Goal: Find specific page/section: Find specific page/section

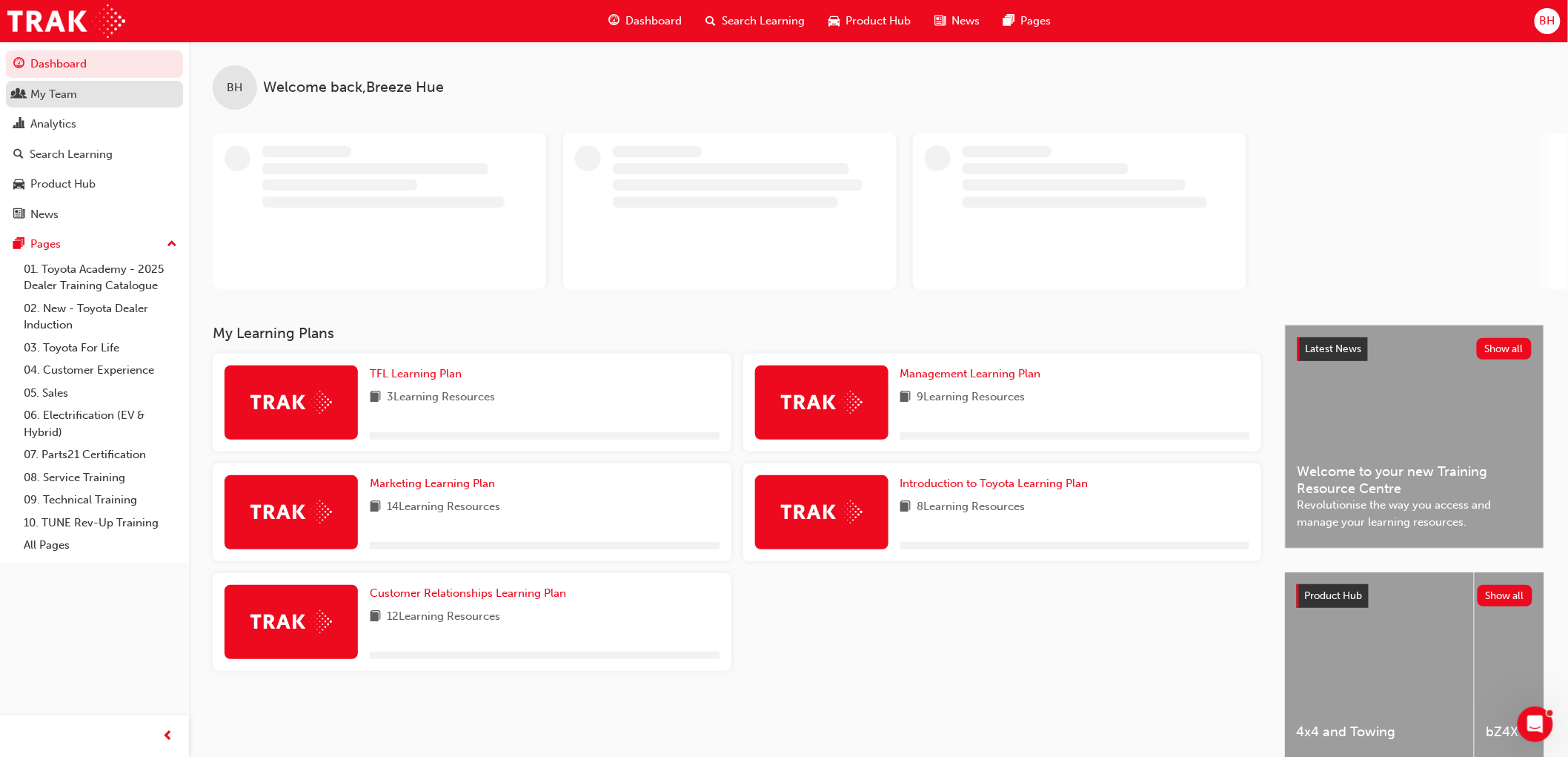
click at [55, 90] on div "My Team" at bounding box center [53, 94] width 46 height 17
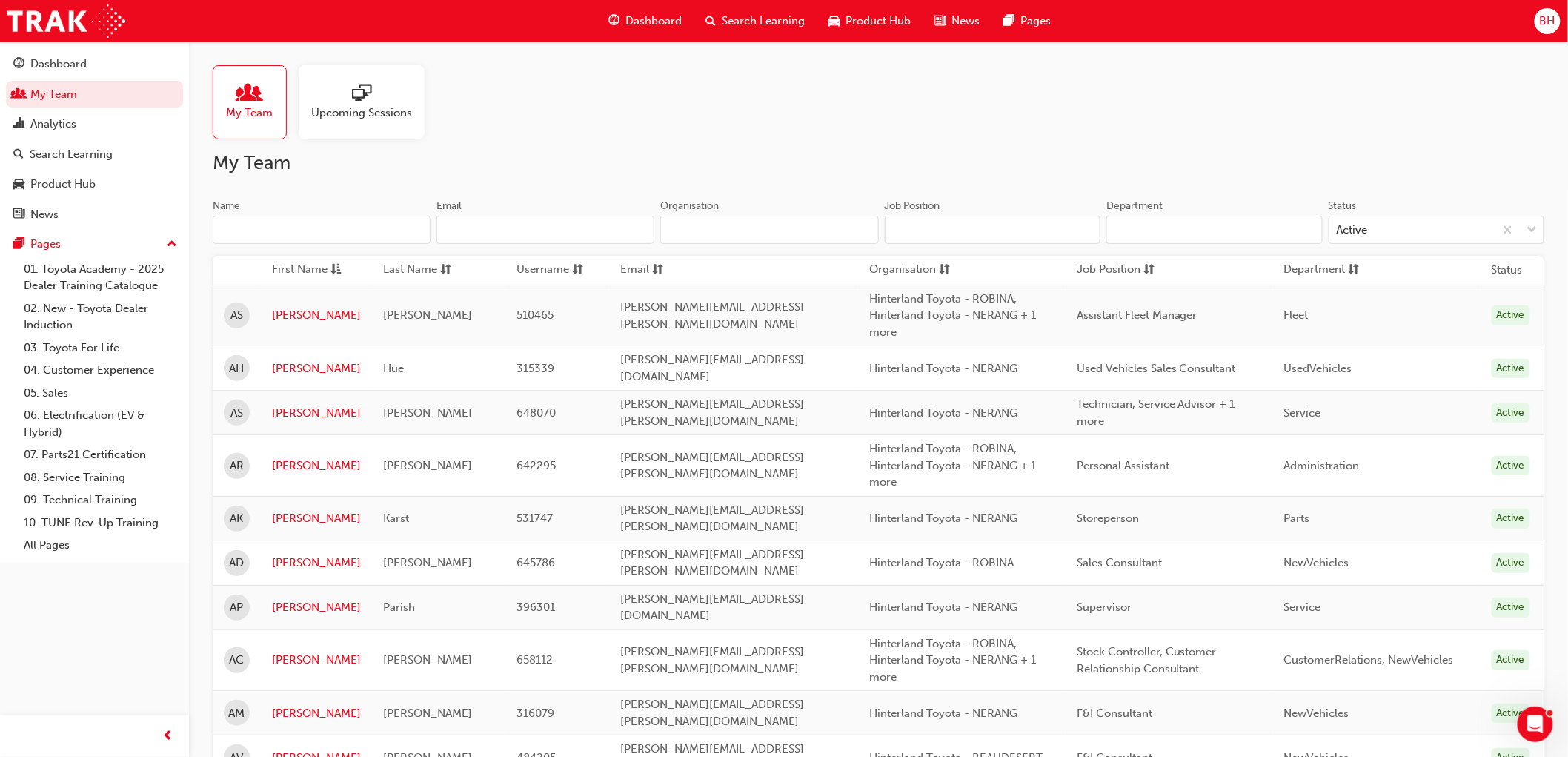
click at [243, 233] on input "Name" at bounding box center [321, 230] width 218 height 28
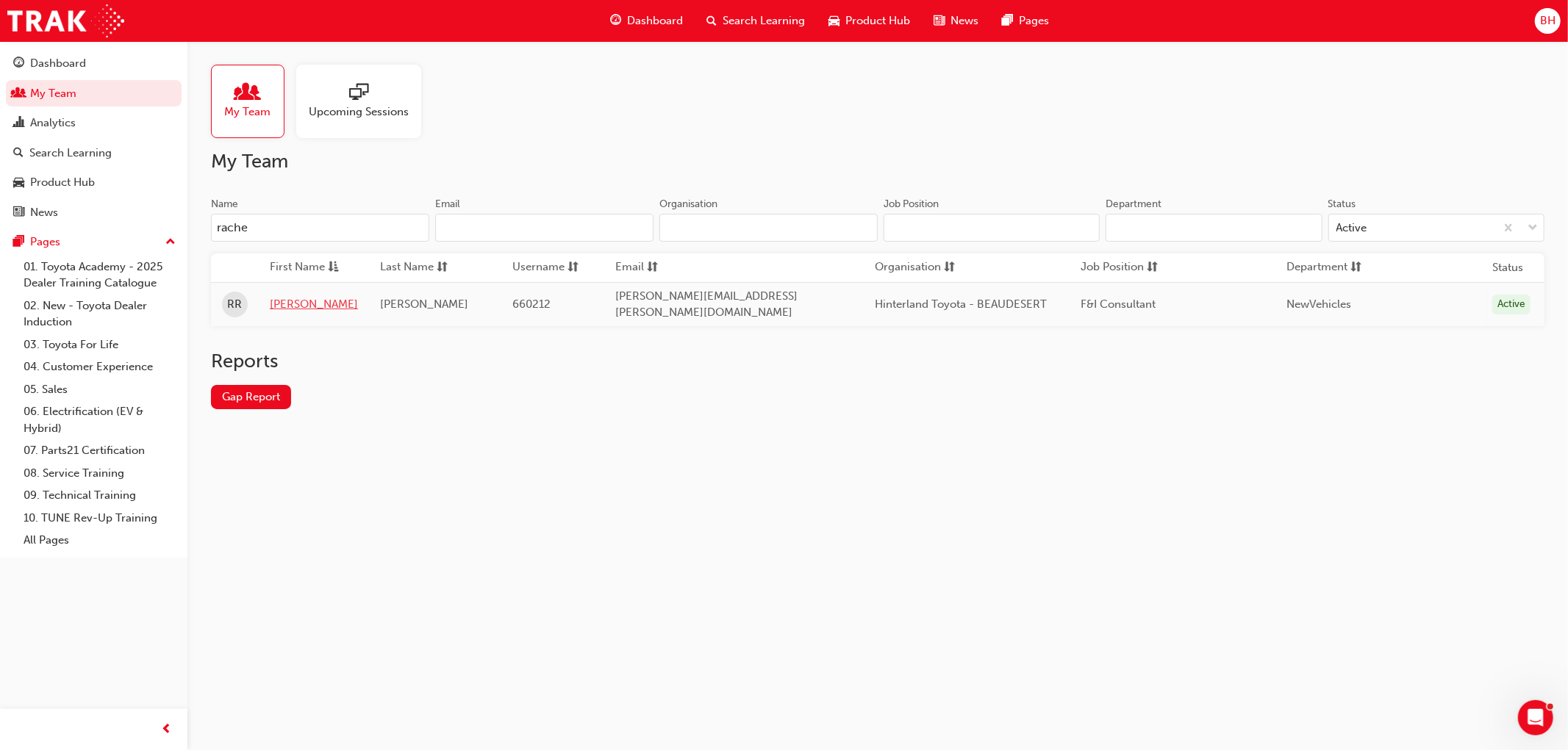
type input "rache"
click at [289, 303] on link "[PERSON_NAME]" at bounding box center [313, 304] width 88 height 17
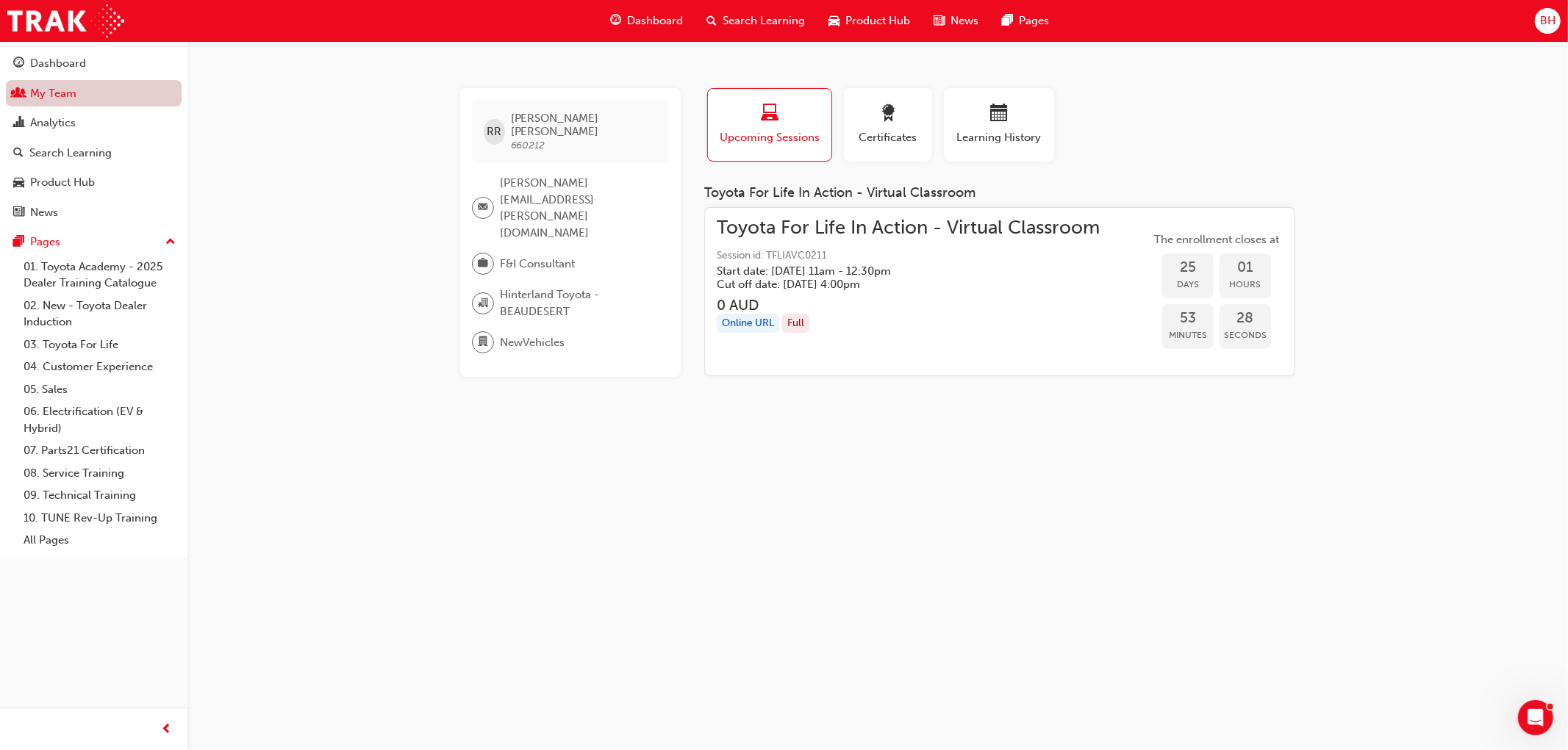
click at [47, 94] on link "My Team" at bounding box center [93, 93] width 176 height 27
